Goal: Task Accomplishment & Management: Manage account settings

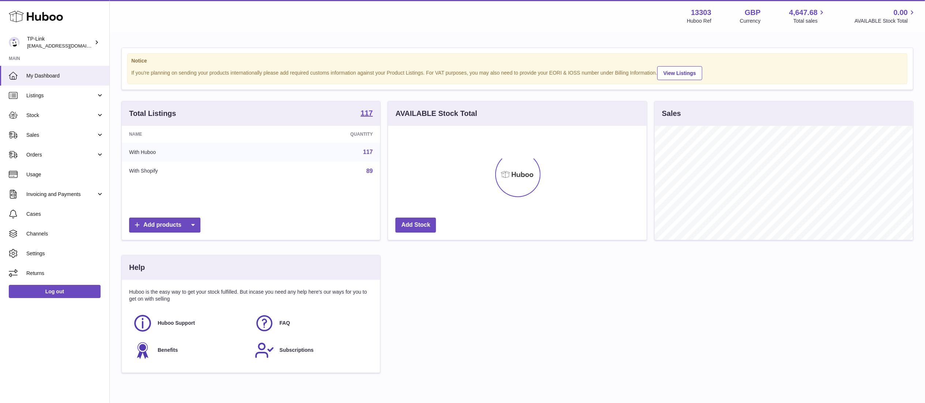
scroll to position [114, 258]
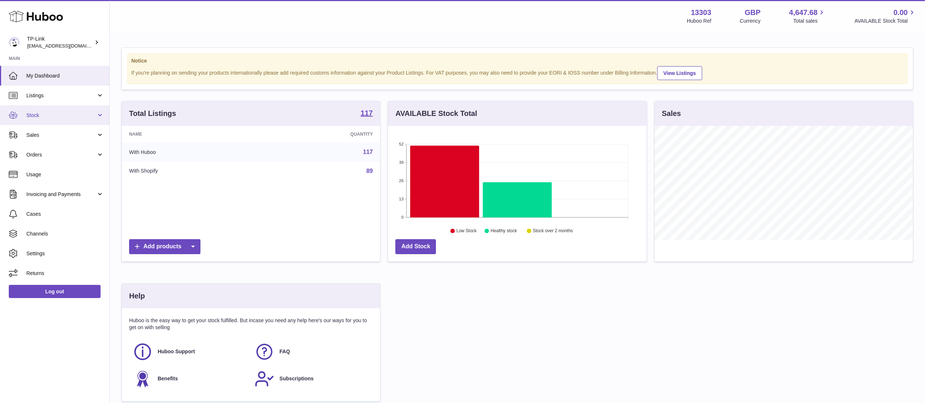
click at [81, 116] on span "Stock" at bounding box center [61, 115] width 70 height 7
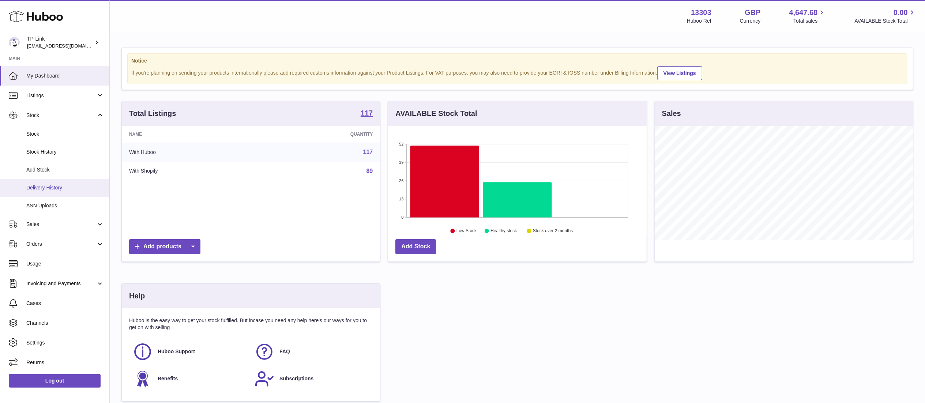
click at [63, 183] on link "Delivery History" at bounding box center [54, 188] width 109 height 18
click at [57, 151] on span "Stock History" at bounding box center [65, 151] width 78 height 7
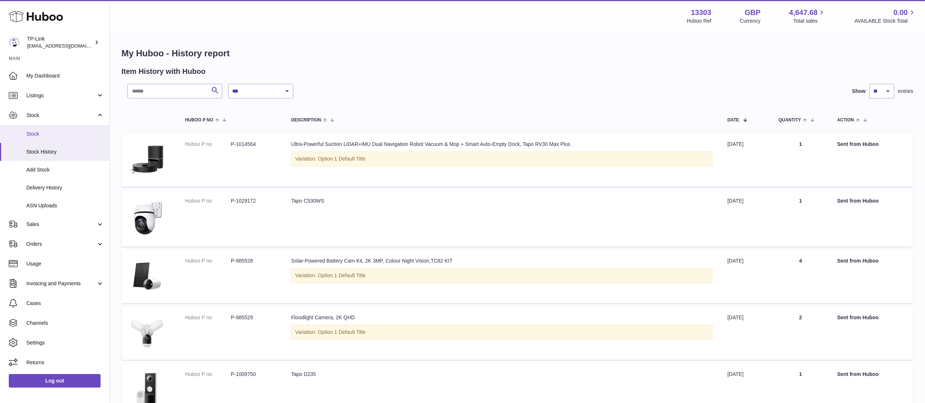
click at [56, 138] on link "Stock" at bounding box center [54, 134] width 109 height 18
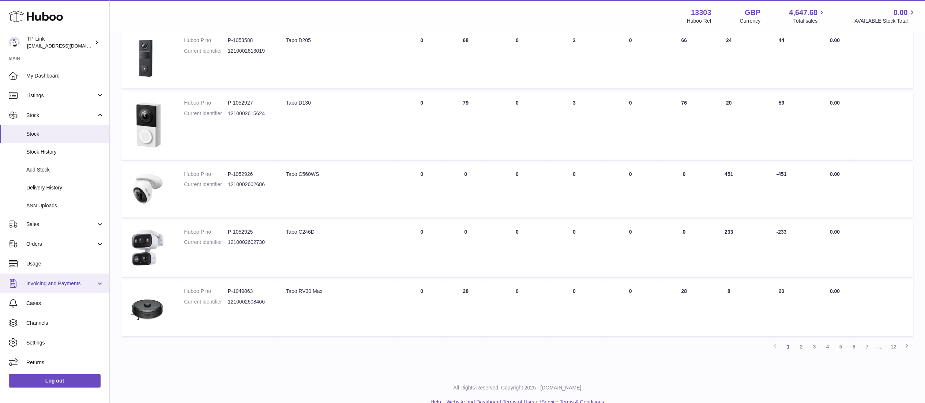
scroll to position [416, 0]
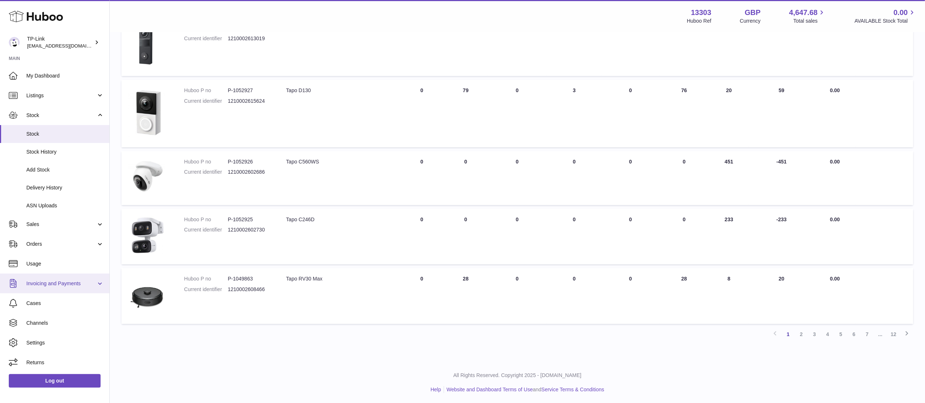
click at [88, 282] on span "Invoicing and Payments" at bounding box center [61, 283] width 70 height 7
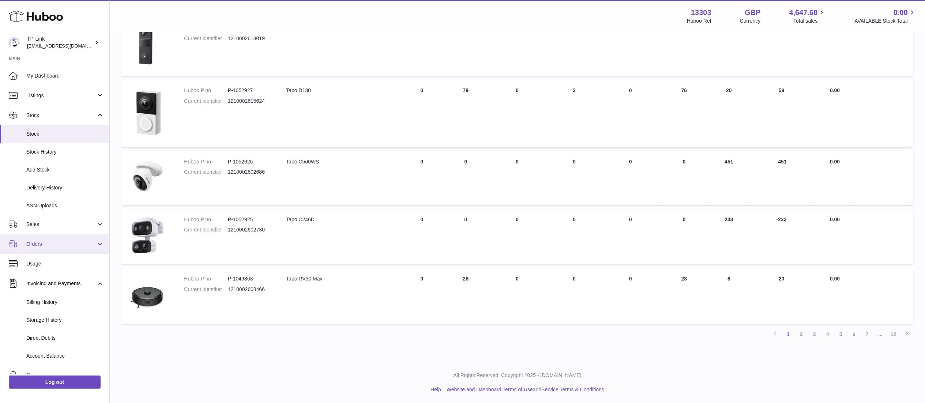
click at [78, 244] on span "Orders" at bounding box center [61, 244] width 70 height 7
click at [90, 222] on span "Sales" at bounding box center [61, 224] width 70 height 7
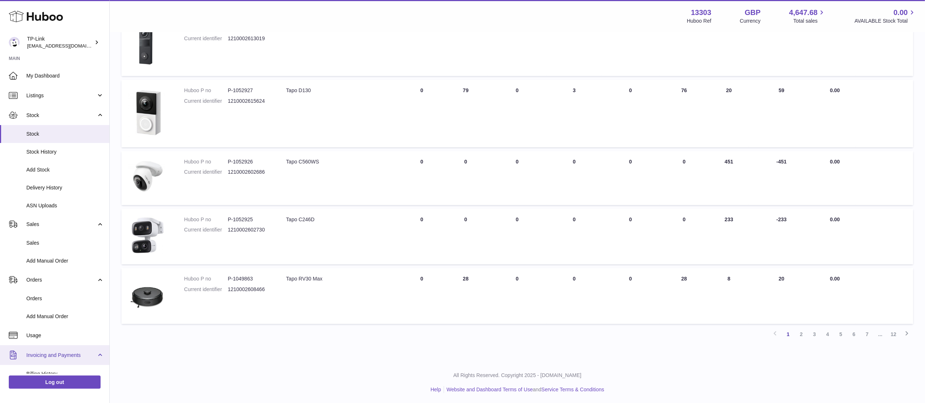
scroll to position [141, 0]
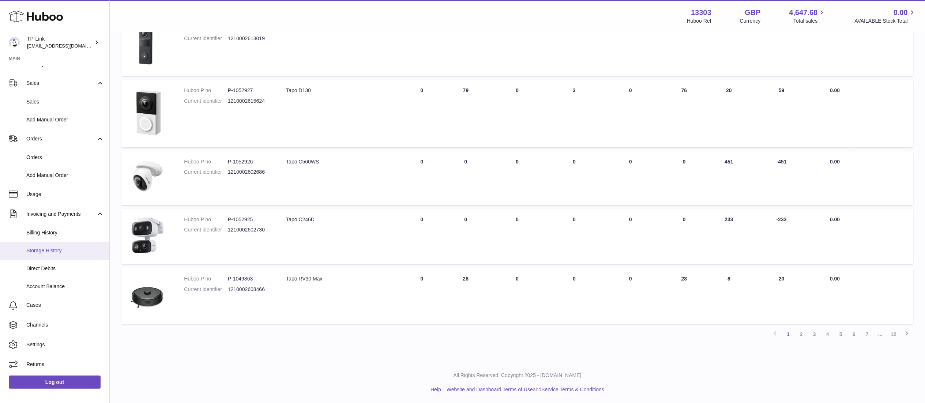
click at [75, 245] on link "Storage History" at bounding box center [54, 251] width 109 height 18
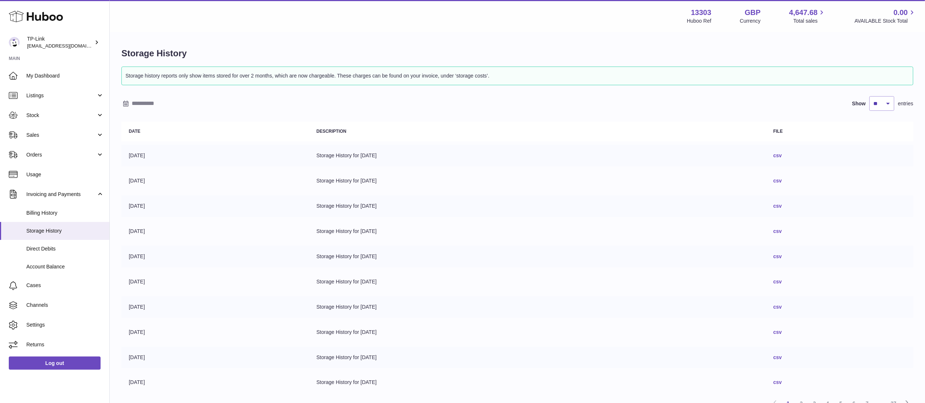
click at [782, 158] on link "csv" at bounding box center [777, 156] width 8 height 6
